Goal: Complete application form

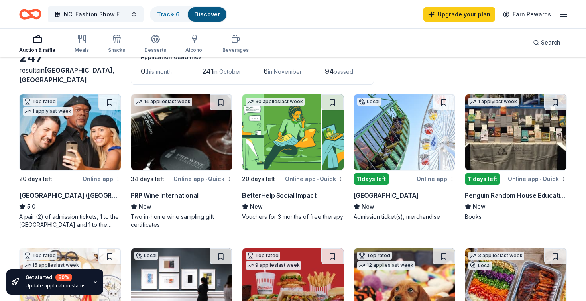
scroll to position [53, 0]
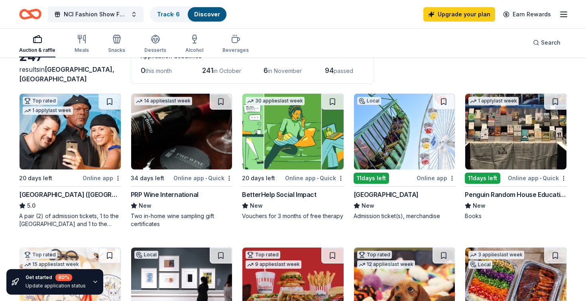
click at [282, 192] on div "BetterHelp Social Impact" at bounding box center [279, 195] width 74 height 10
click at [79, 46] on div "Meals" at bounding box center [82, 43] width 14 height 19
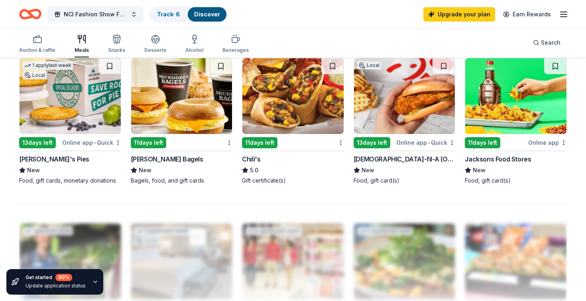
scroll to position [543, 0]
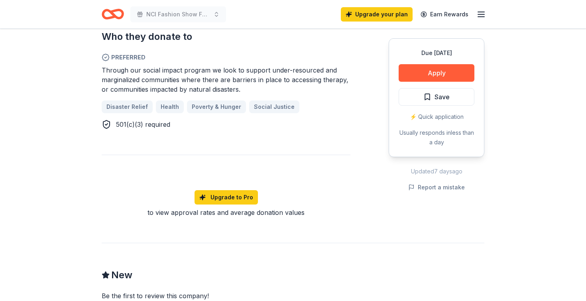
scroll to position [446, 0]
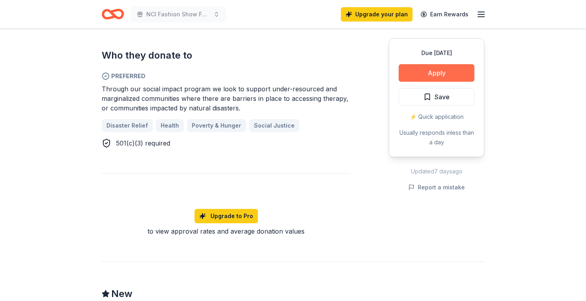
click at [426, 76] on button "Apply" at bounding box center [437, 73] width 76 height 18
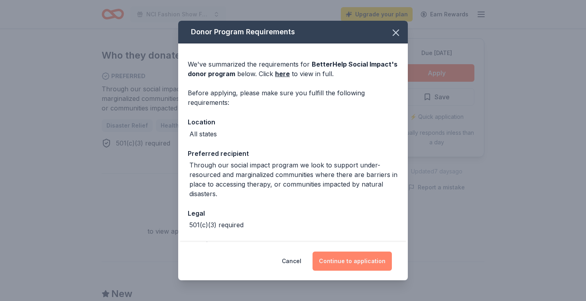
click at [362, 263] on button "Continue to application" at bounding box center [352, 261] width 79 height 19
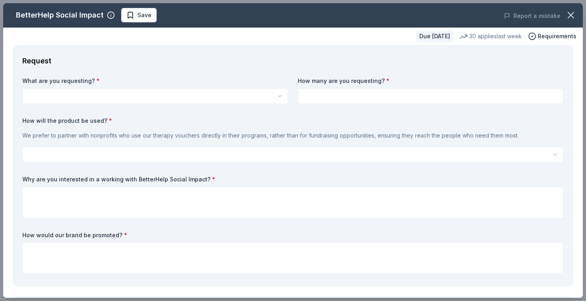
scroll to position [0, 0]
click at [270, 94] on html "NCl Fashion Show Fundraiser Upgrade your plan Earn Rewards Due in 20 days Share…" at bounding box center [293, 150] width 586 height 301
click at [270, 94] on html "NCl Fashion Show Fundraiser Save Apply Due in 20 days Share BetterHelp Social I…" at bounding box center [293, 150] width 586 height 301
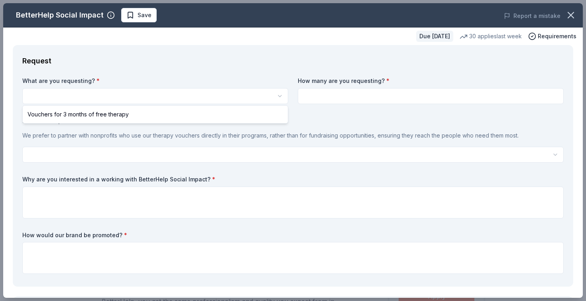
select select "Vouchers for 3 months of free therapy"
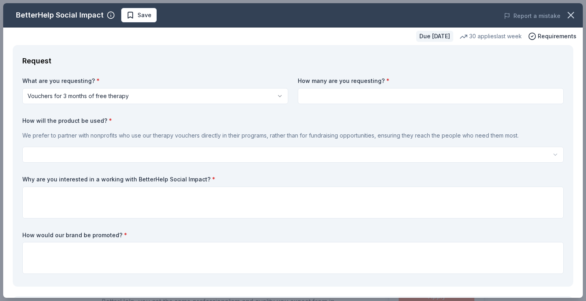
click at [328, 100] on input at bounding box center [431, 96] width 266 height 16
type input "1"
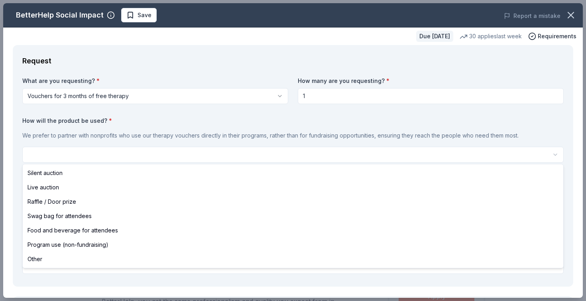
click at [193, 152] on html "NCl Fashion Show Fundraiser Save Apply Due in 20 days Share BetterHelp Social I…" at bounding box center [293, 150] width 586 height 301
select select "silentAuction"
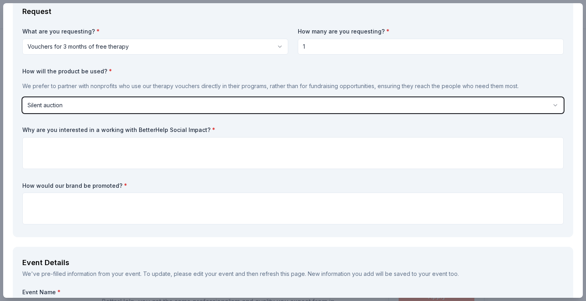
scroll to position [50, 0]
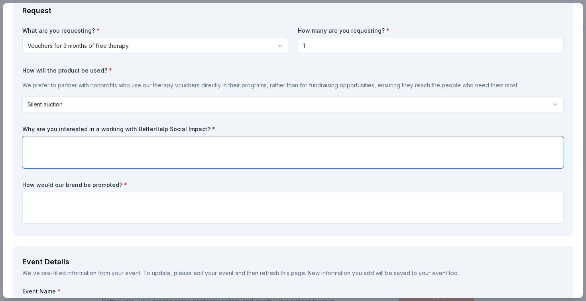
click at [176, 161] on textarea at bounding box center [292, 152] width 541 height 32
